Goal: Find specific page/section: Find specific page/section

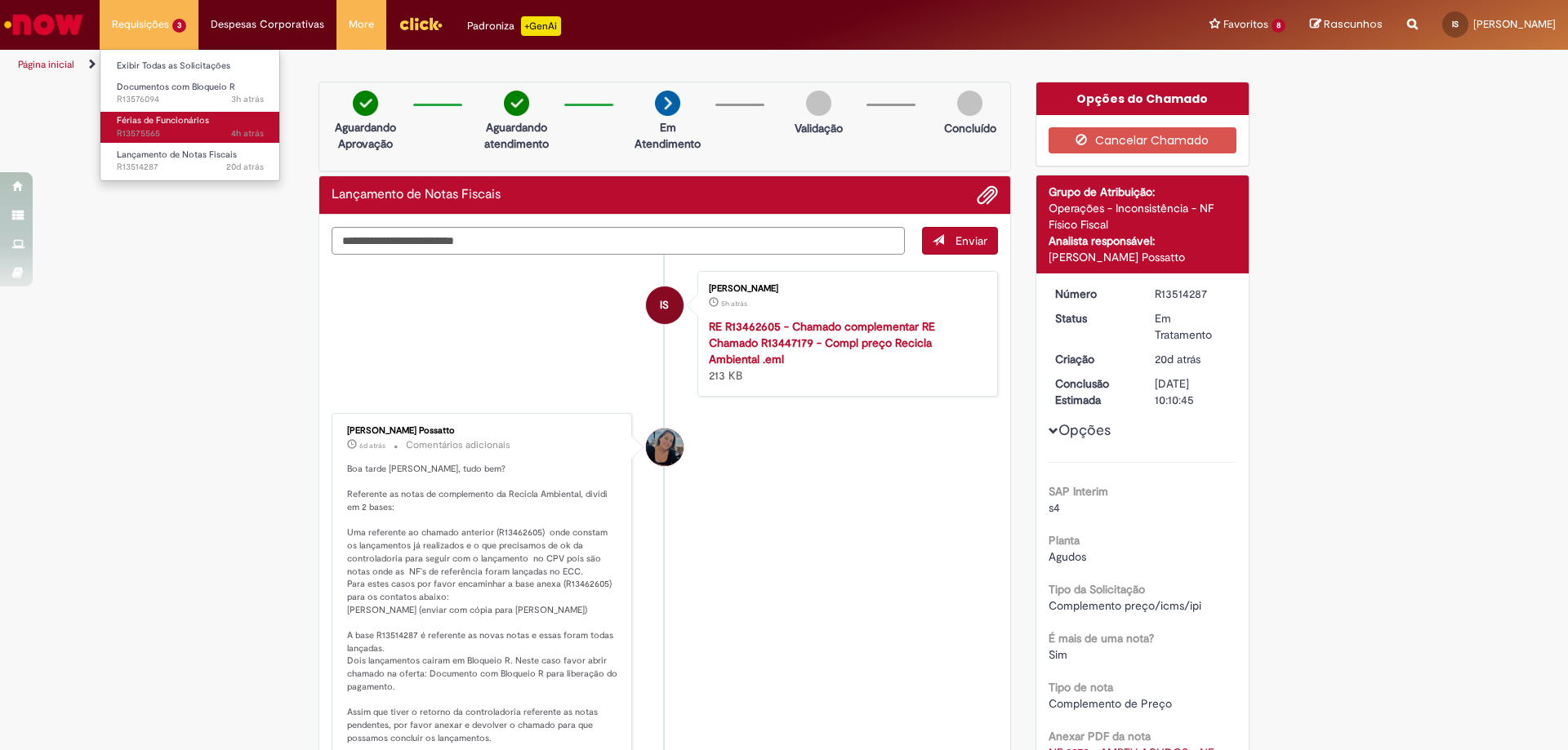
click at [177, 121] on span "Férias de Funcionários" at bounding box center [163, 120] width 92 height 12
